Goal: Navigation & Orientation: Find specific page/section

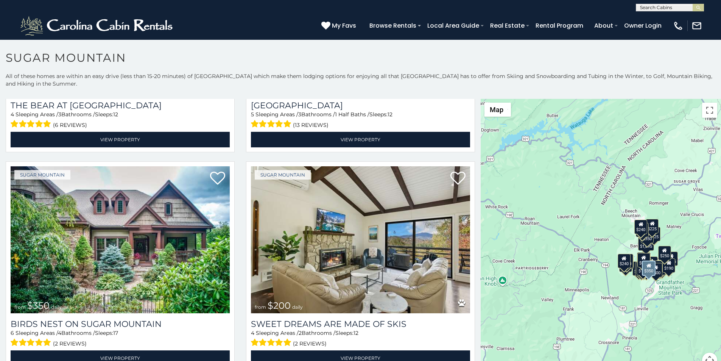
scroll to position [205, 0]
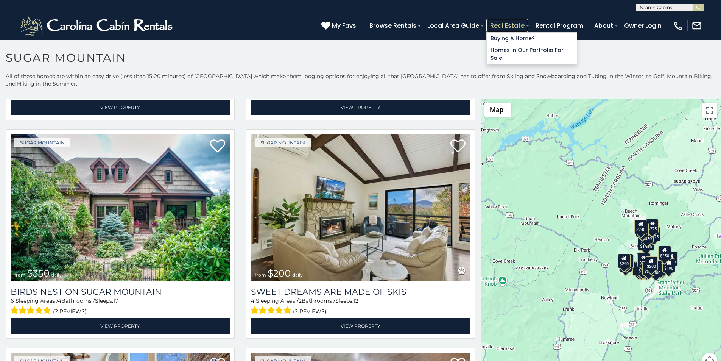
click at [528, 22] on link "Real Estate" at bounding box center [507, 25] width 42 height 13
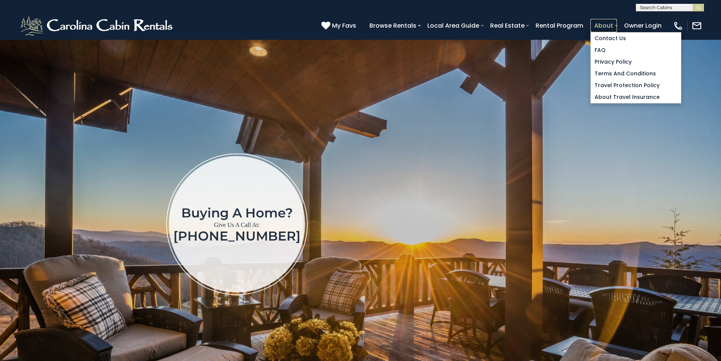
click at [617, 22] on link "About" at bounding box center [604, 25] width 27 height 13
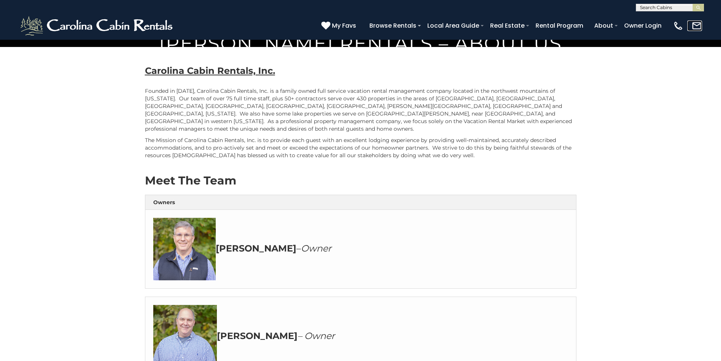
click at [698, 26] on link at bounding box center [694, 25] width 15 height 11
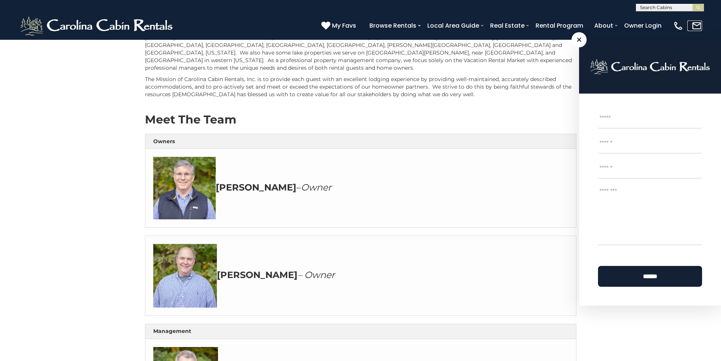
scroll to position [111, 0]
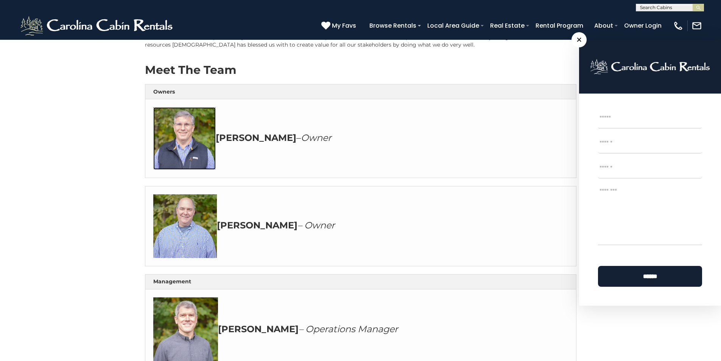
click at [159, 170] on img at bounding box center [184, 138] width 62 height 62
